Goal: Information Seeking & Learning: Understand process/instructions

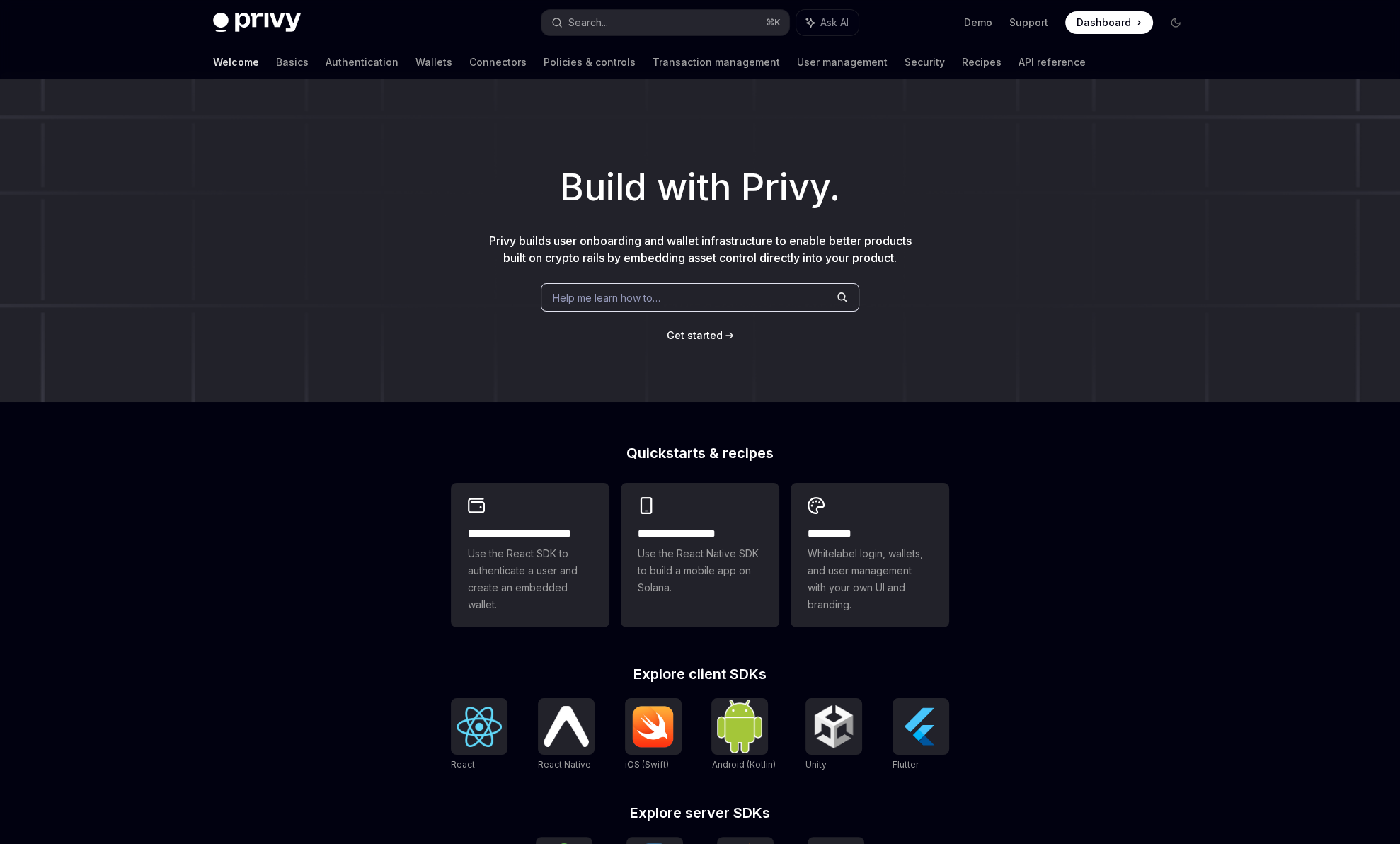
click at [662, 21] on button "Search... ⌘ K" at bounding box center [665, 23] width 248 height 26
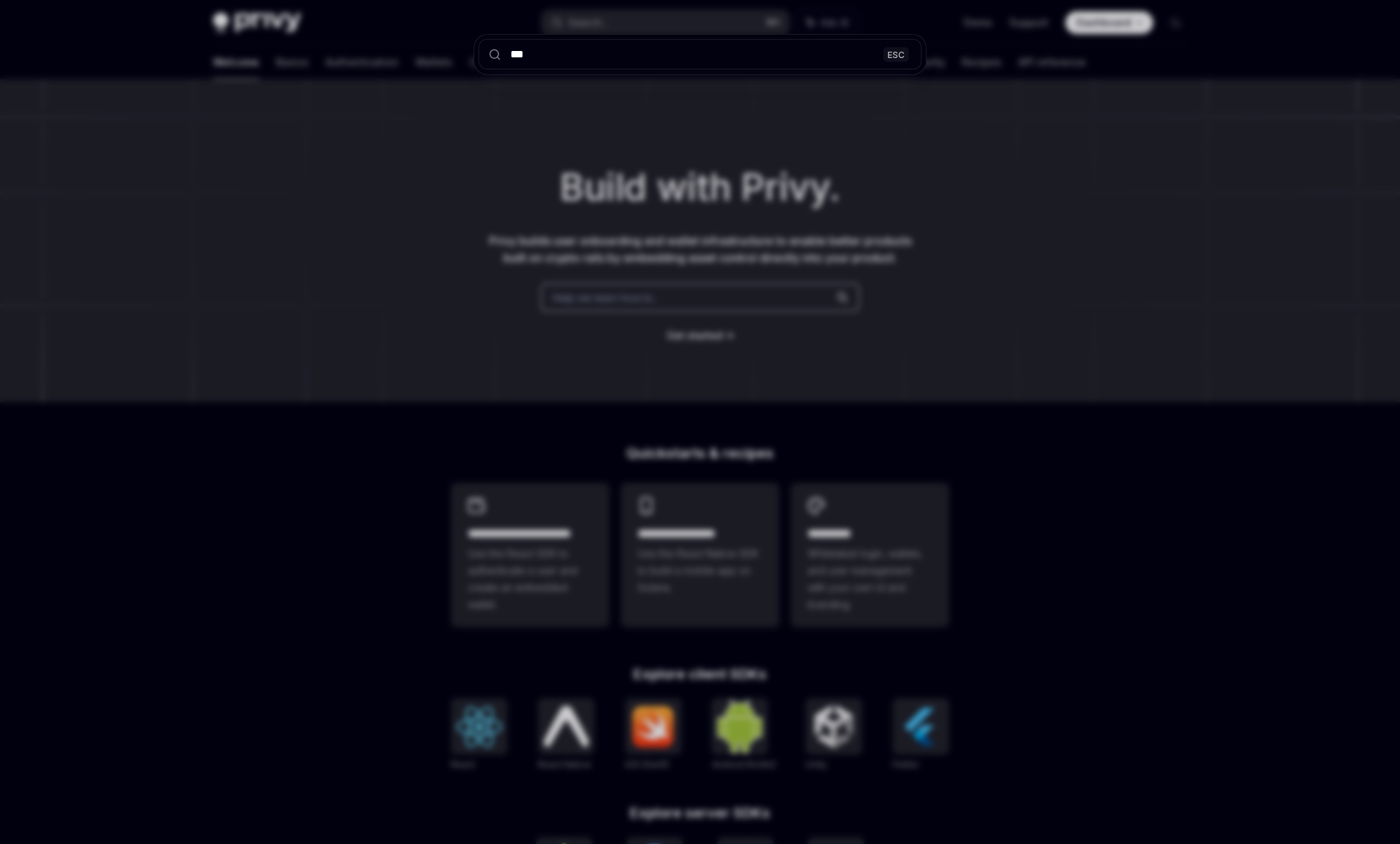
type input "****"
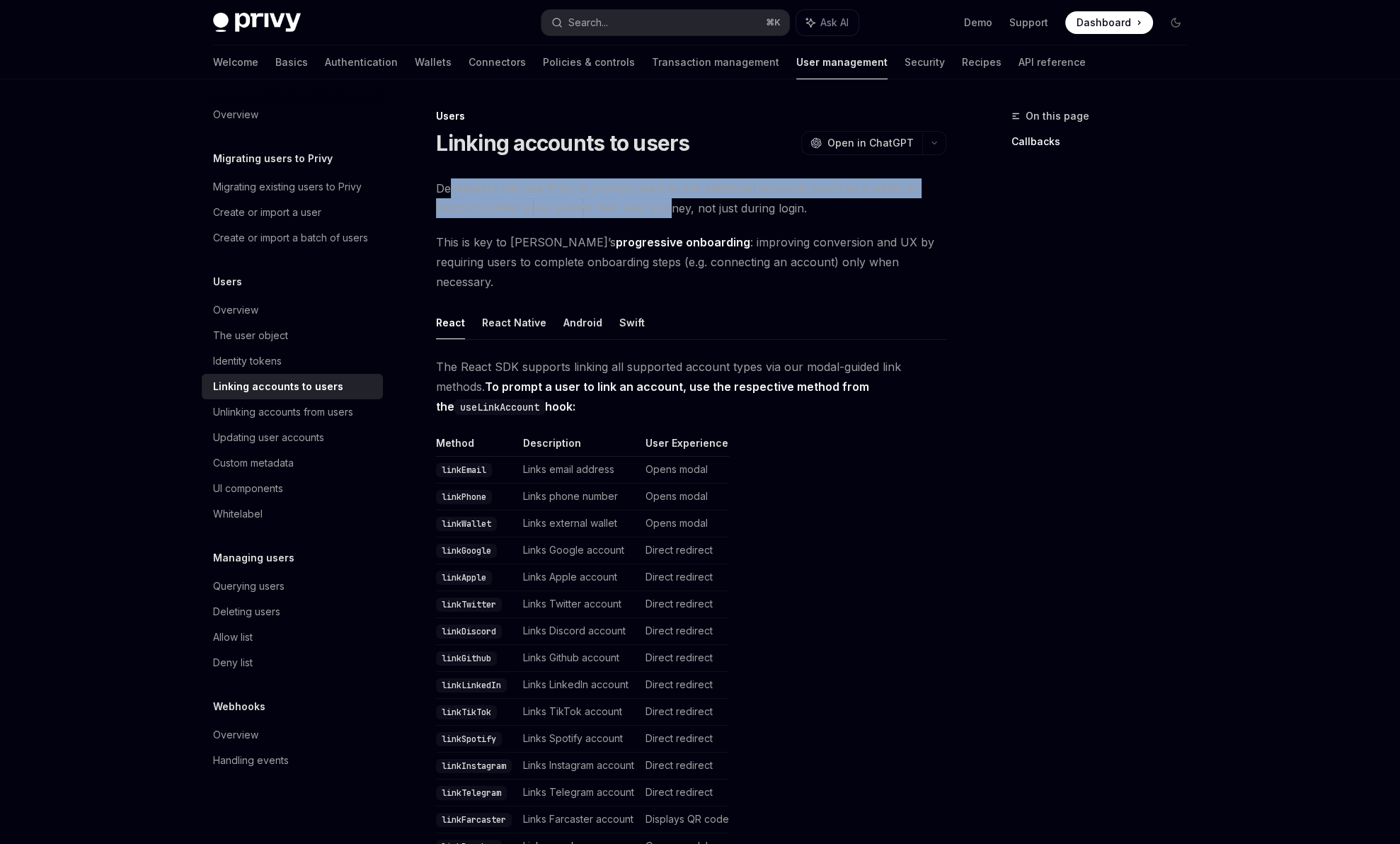
drag, startPoint x: 453, startPoint y: 194, endPoint x: 701, endPoint y: 209, distance: 248.5
click at [670, 200] on span "Developers can use Privy to prompt users to link additional accounts (such as a…" at bounding box center [691, 199] width 511 height 40
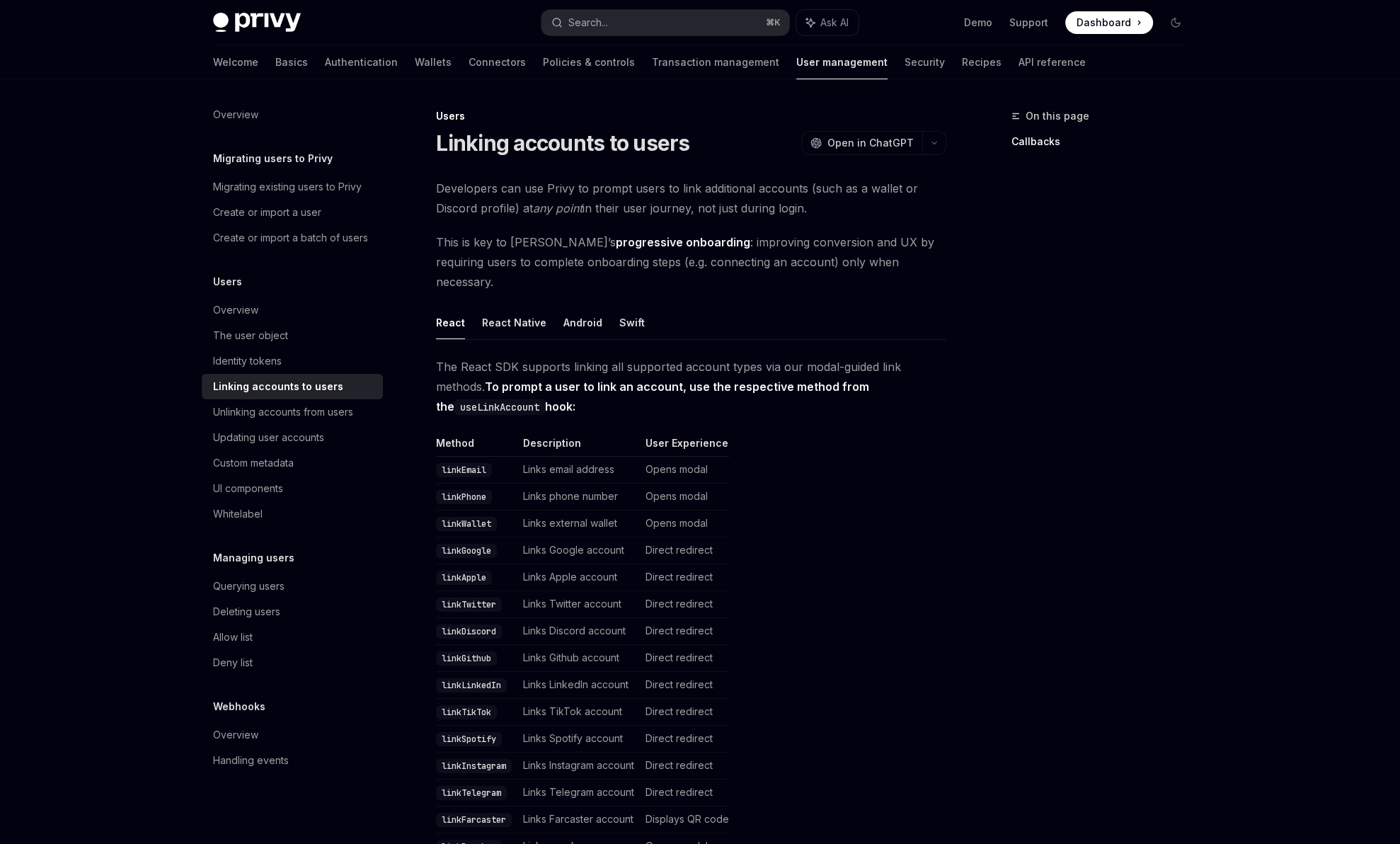
click at [701, 209] on span "Developers can use Privy to prompt users to link additional accounts (such as a…" at bounding box center [691, 199] width 511 height 40
drag, startPoint x: 475, startPoint y: 346, endPoint x: 661, endPoint y: 345, distance: 186.0
click at [617, 357] on span "The React SDK supports linking all supported account types via our modal-guided…" at bounding box center [691, 387] width 511 height 60
click at [661, 357] on span "The React SDK supports linking all supported account types via our modal-guided…" at bounding box center [691, 387] width 511 height 60
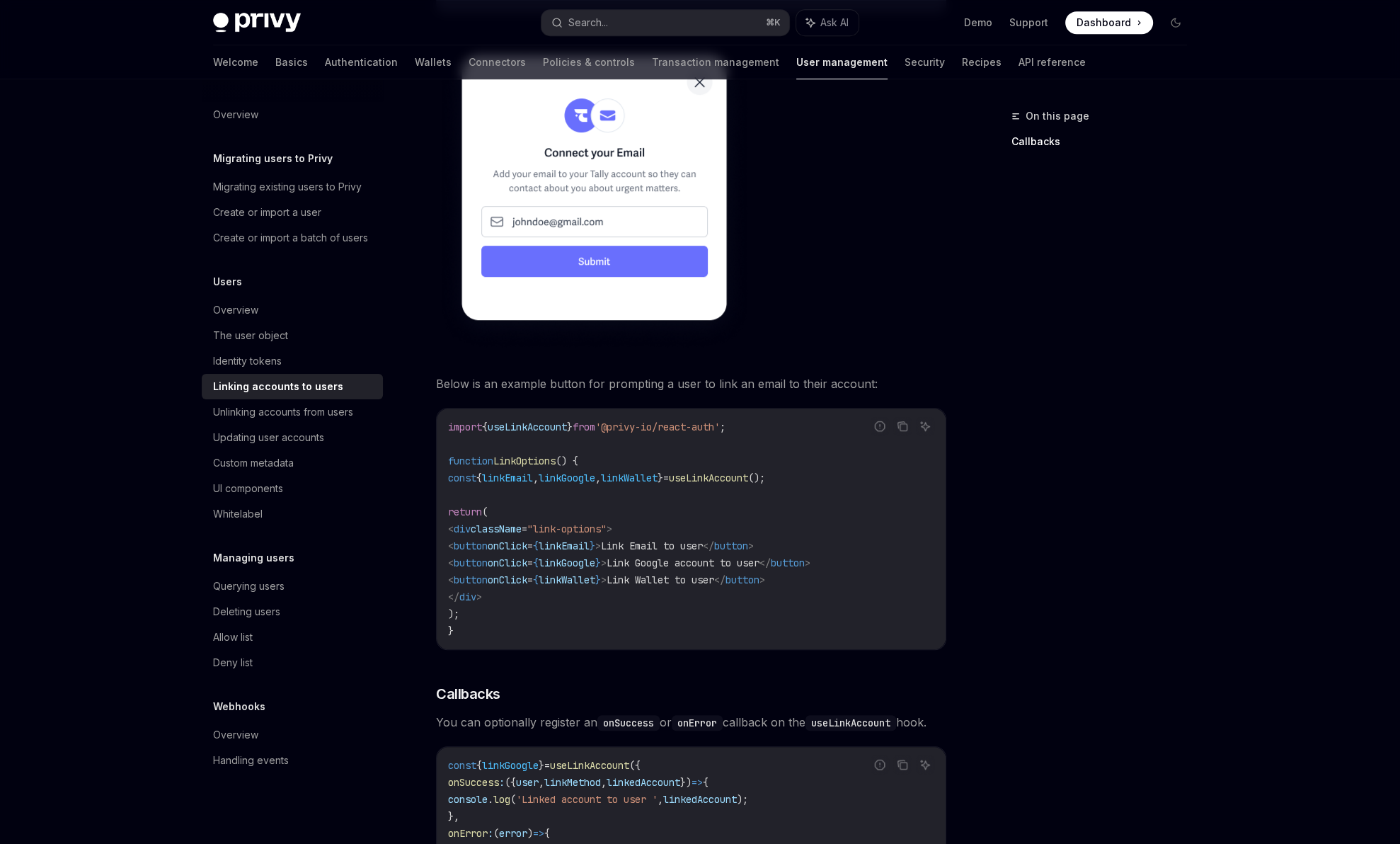
scroll to position [934, 0]
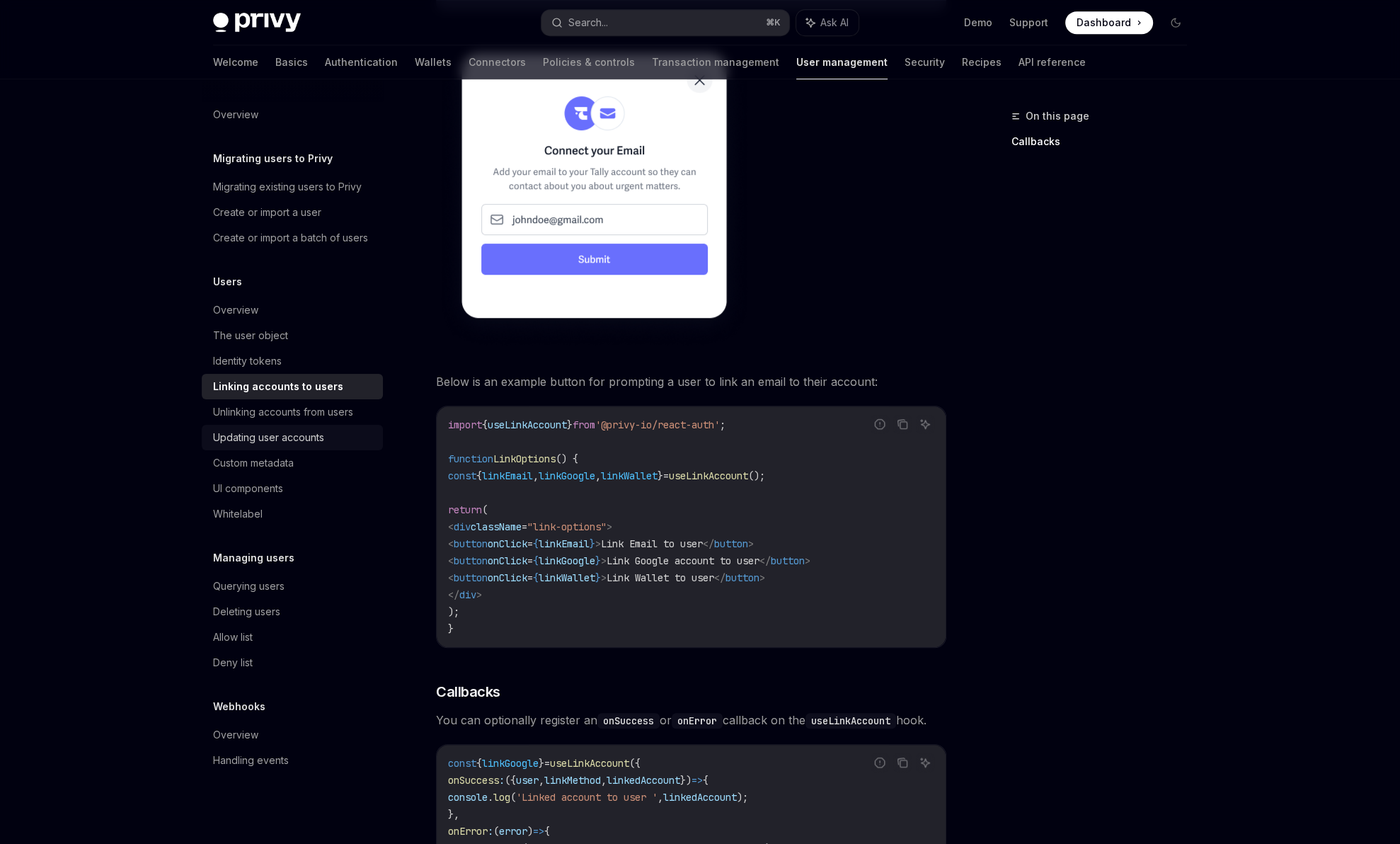
click at [272, 443] on div "Updating user accounts" at bounding box center [268, 438] width 111 height 17
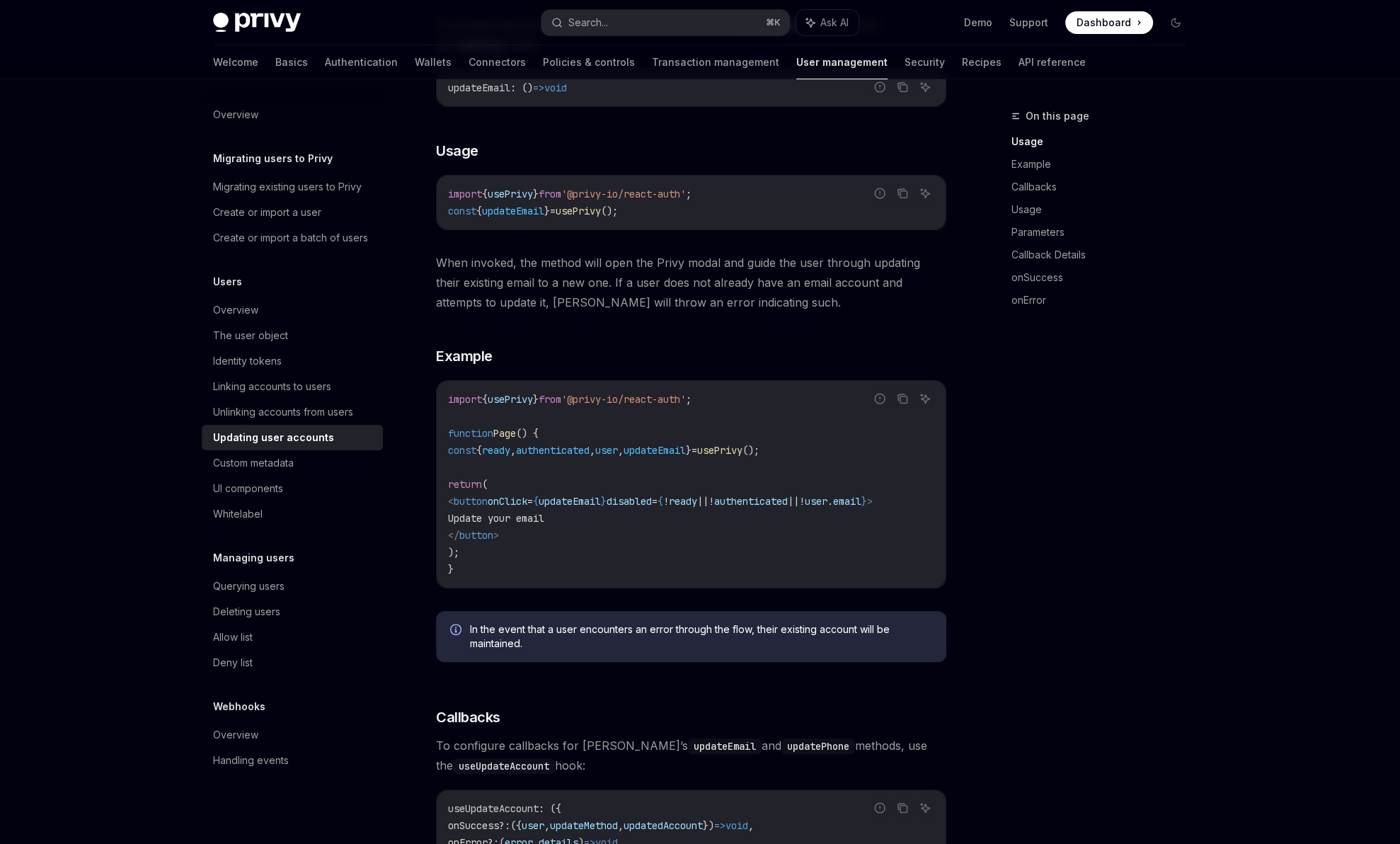
scroll to position [20, 0]
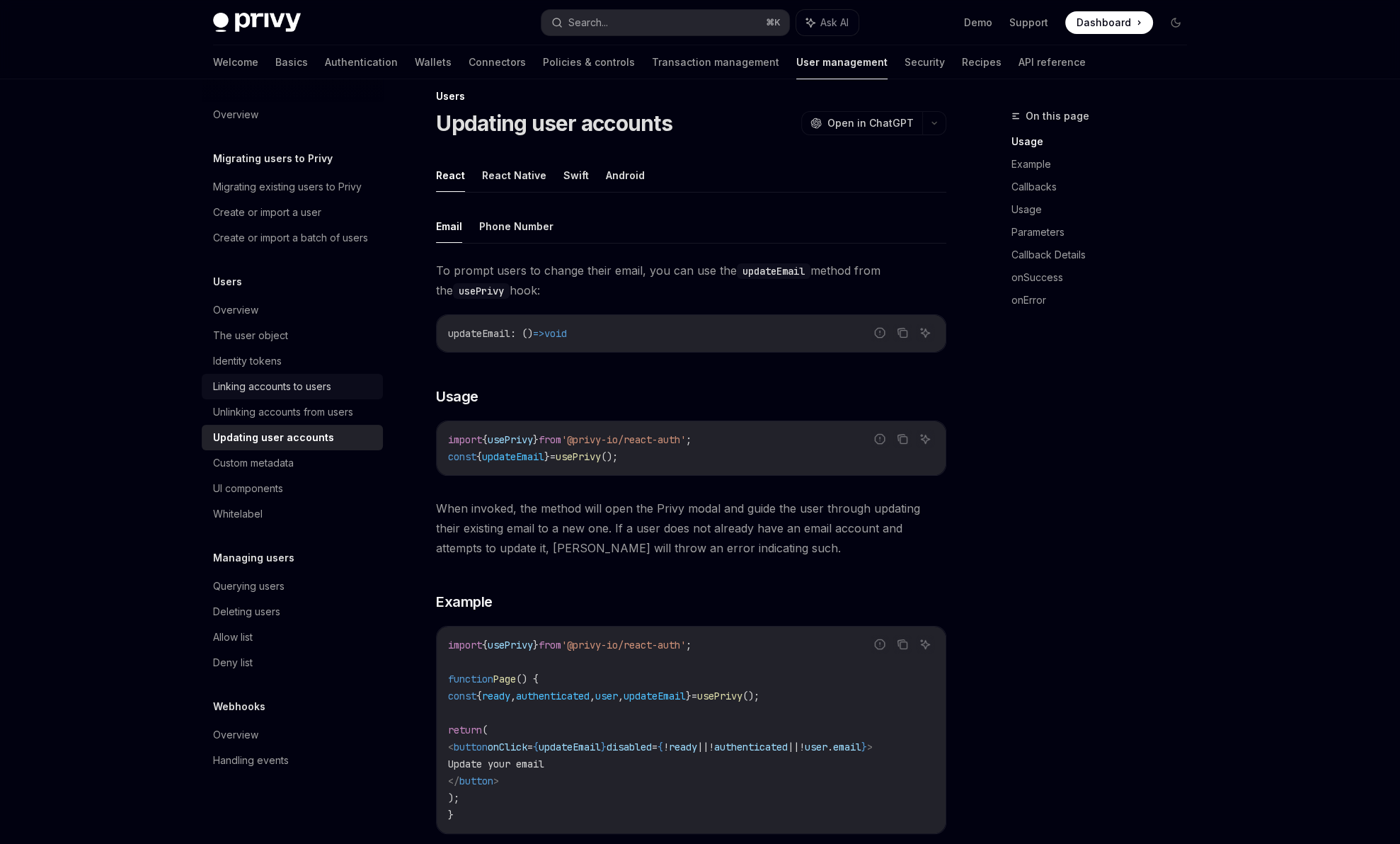
click at [286, 387] on div "Linking accounts to users" at bounding box center [272, 387] width 118 height 17
type textarea "*"
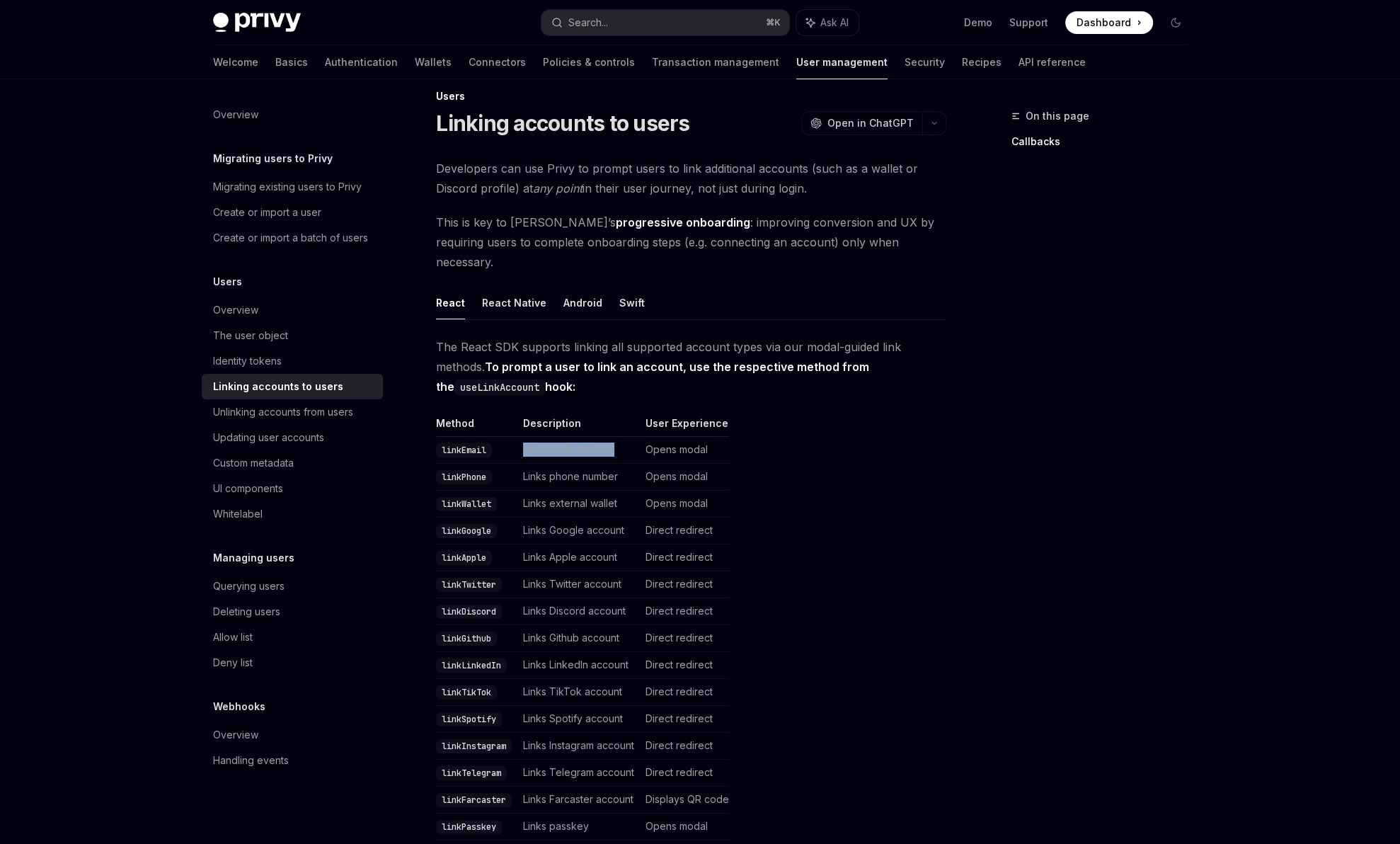
drag, startPoint x: 524, startPoint y: 427, endPoint x: 626, endPoint y: 433, distance: 102.2
click at [626, 437] on td "Links email address" at bounding box center [579, 450] width 123 height 27
click at [681, 437] on td "Opens modal" at bounding box center [684, 450] width 89 height 27
